Goal: Task Accomplishment & Management: Manage account settings

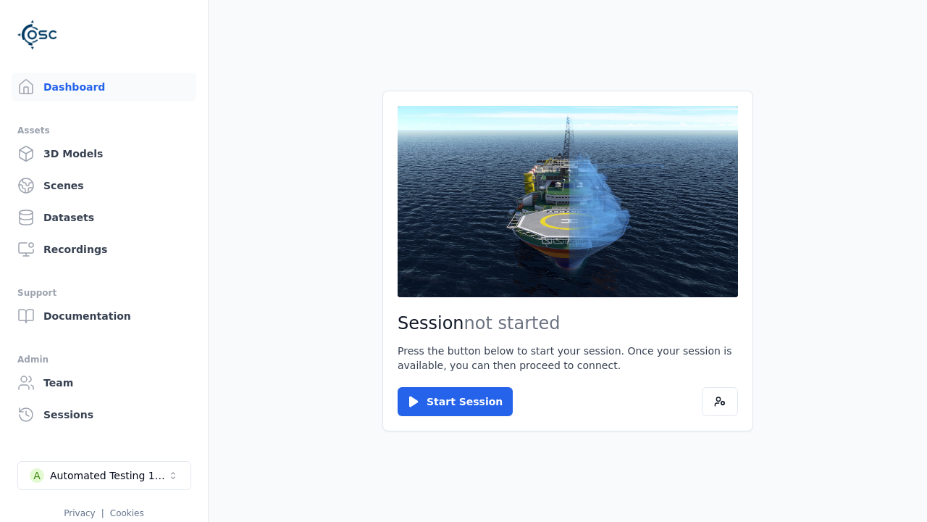
click at [104, 475] on div "Automated Testing 1 - Playwright" at bounding box center [108, 475] width 117 height 14
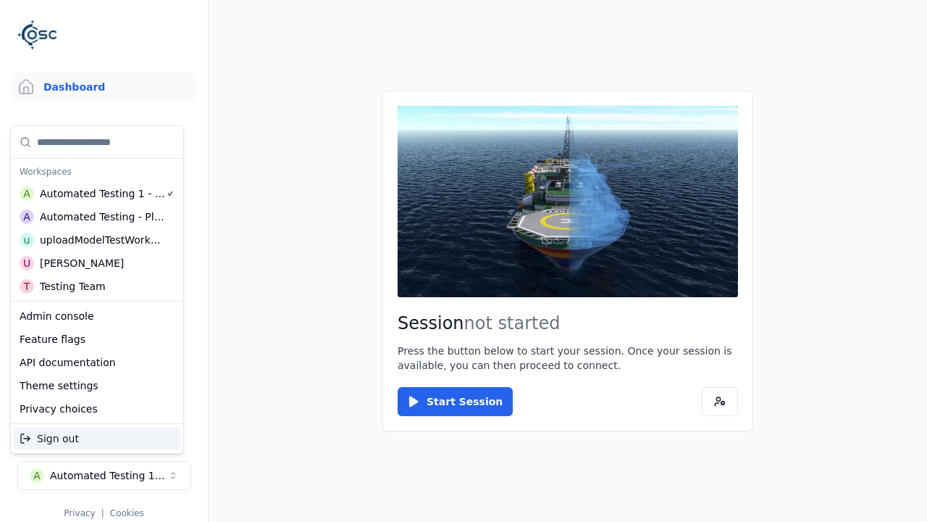
click at [97, 217] on div "Automated Testing - Playwright" at bounding box center [102, 216] width 125 height 14
click at [464, 261] on html "Support Dashboard Assets 3D Models Scenes Datasets Recordings Support Documenta…" at bounding box center [463, 261] width 927 height 522
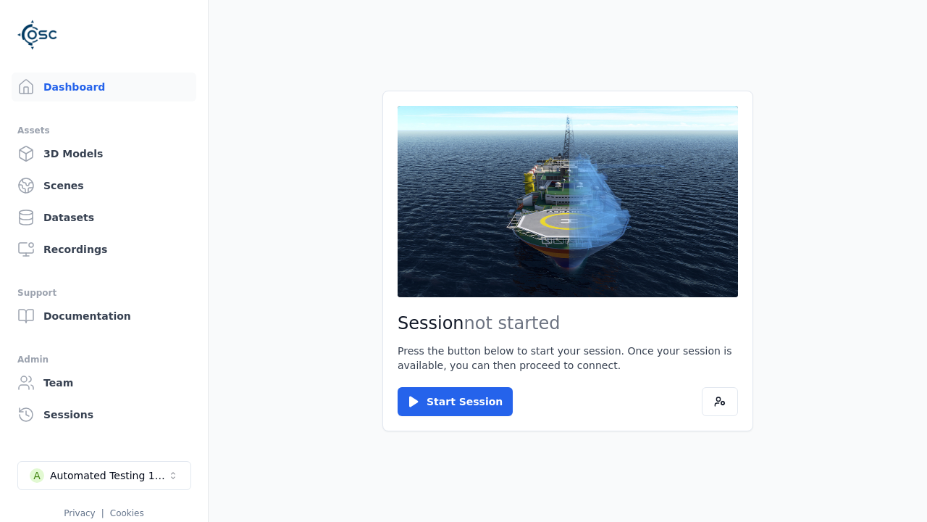
click at [104, 154] on link "3D Models" at bounding box center [104, 153] width 185 height 29
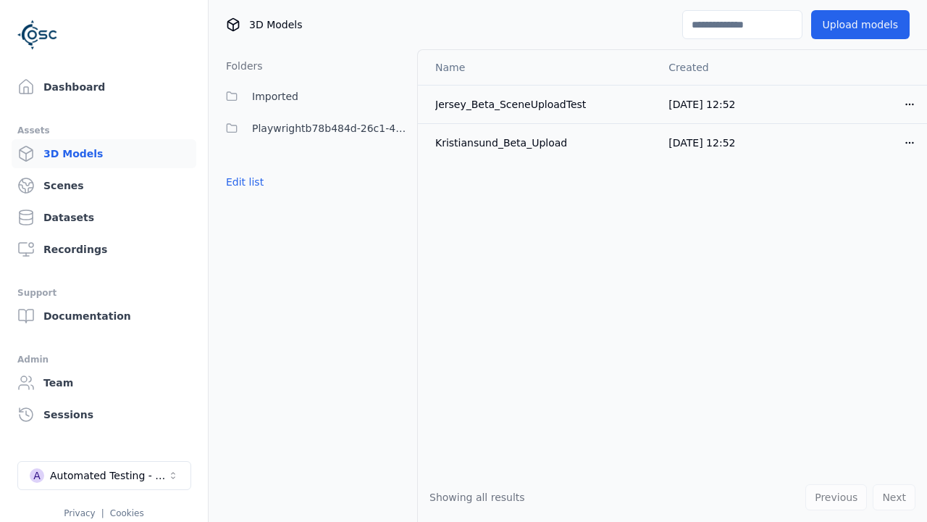
click at [245, 182] on button "Edit list" at bounding box center [244, 182] width 55 height 26
click at [259, 182] on link "Create folder" at bounding box center [259, 182] width 67 height 14
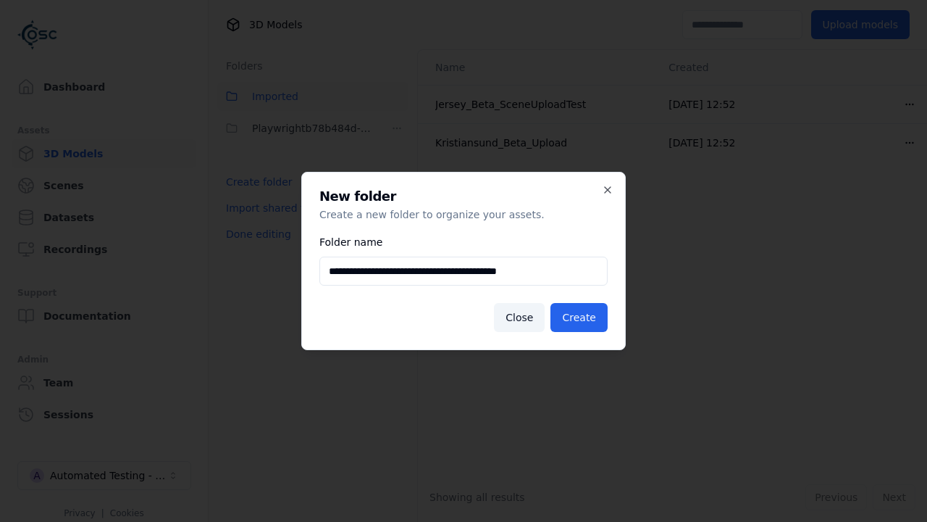
type input "**********"
click at [579, 317] on button "Create" at bounding box center [579, 317] width 57 height 29
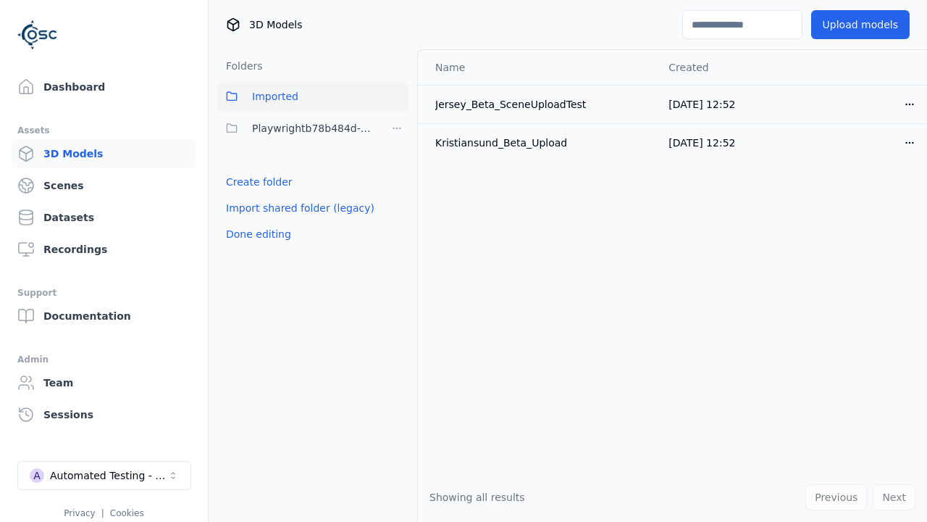
click at [258, 247] on button "Done editing" at bounding box center [258, 234] width 83 height 26
click at [245, 221] on button "Done editing" at bounding box center [258, 234] width 83 height 26
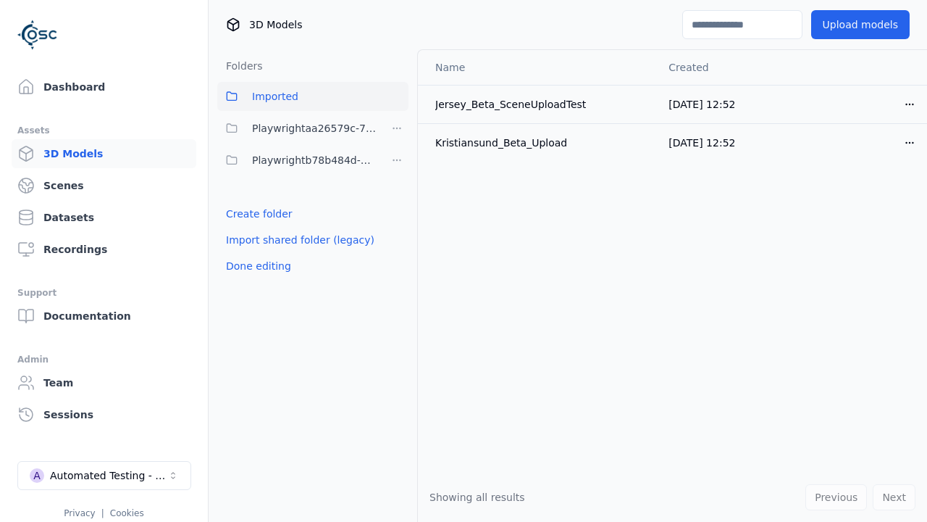
click at [397, 128] on html "Support Dashboard Assets 3D Models Scenes Datasets Recordings Support Documenta…" at bounding box center [463, 261] width 927 height 522
click at [397, 204] on div "Rename" at bounding box center [396, 204] width 97 height 23
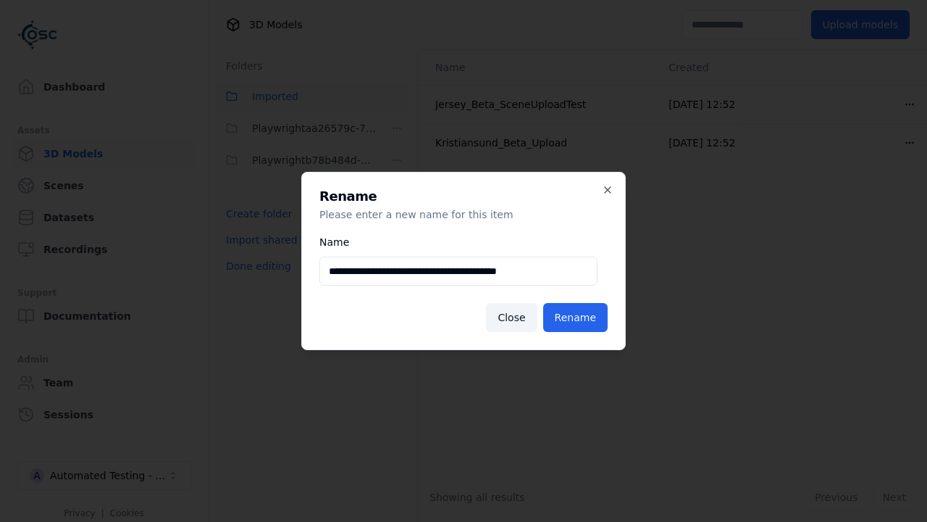
click at [459, 271] on input "**********" at bounding box center [458, 270] width 278 height 29
type input "**********"
click at [575, 317] on button "Rename" at bounding box center [575, 317] width 64 height 29
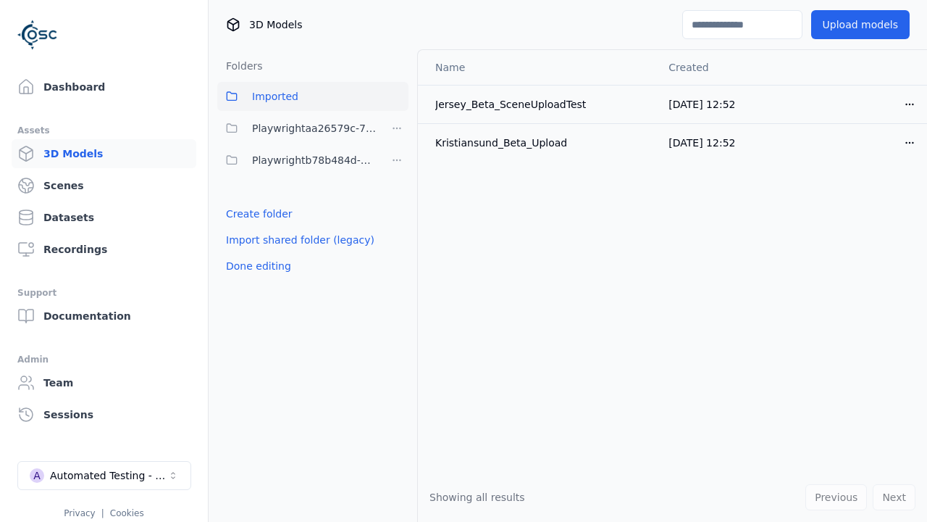
click at [258, 266] on button "Done editing" at bounding box center [258, 266] width 83 height 26
click at [245, 253] on button "Done editing" at bounding box center [258, 266] width 83 height 26
click at [397, 128] on html "Support Dashboard Assets 3D Models Scenes Datasets Recordings Support Documenta…" at bounding box center [463, 261] width 927 height 522
click at [397, 227] on div "Delete" at bounding box center [396, 227] width 97 height 23
click at [258, 266] on button "Done editing" at bounding box center [258, 266] width 83 height 26
